Goal: Task Accomplishment & Management: Use online tool/utility

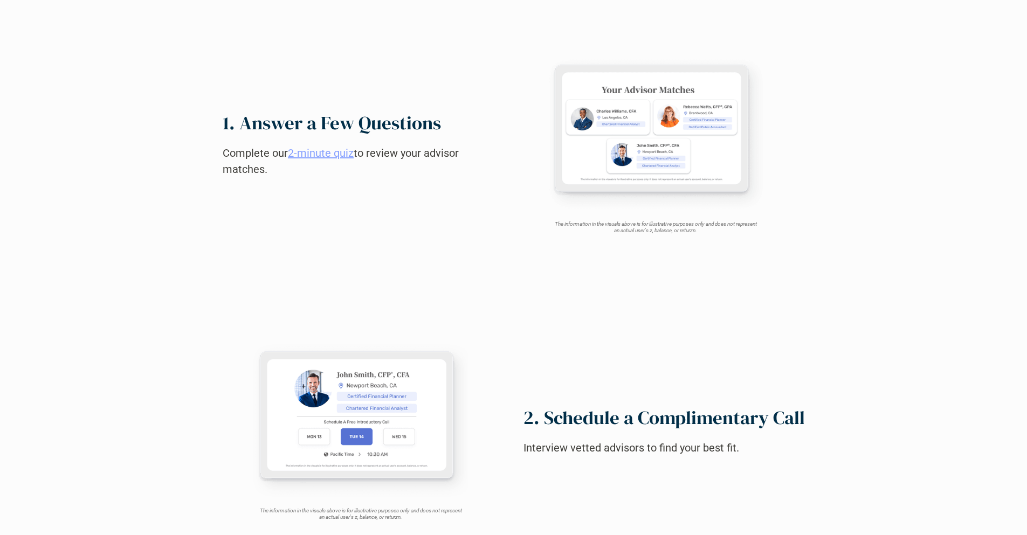
scroll to position [1071, 0]
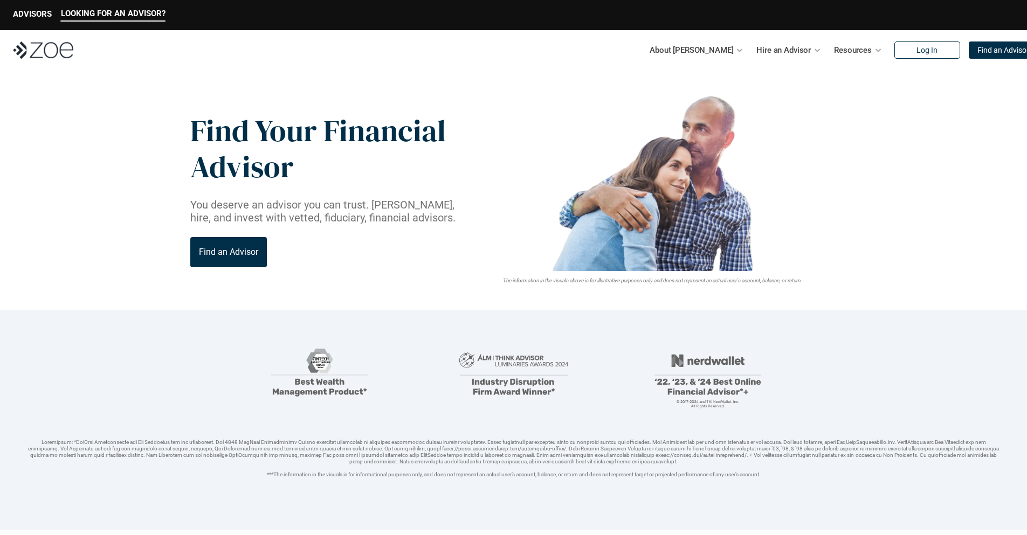
click at [43, 50] on img at bounding box center [43, 50] width 60 height 17
click at [980, 50] on p "Find an Advisor" at bounding box center [1004, 50] width 52 height 9
